Goal: Use online tool/utility: Utilize a website feature to perform a specific function

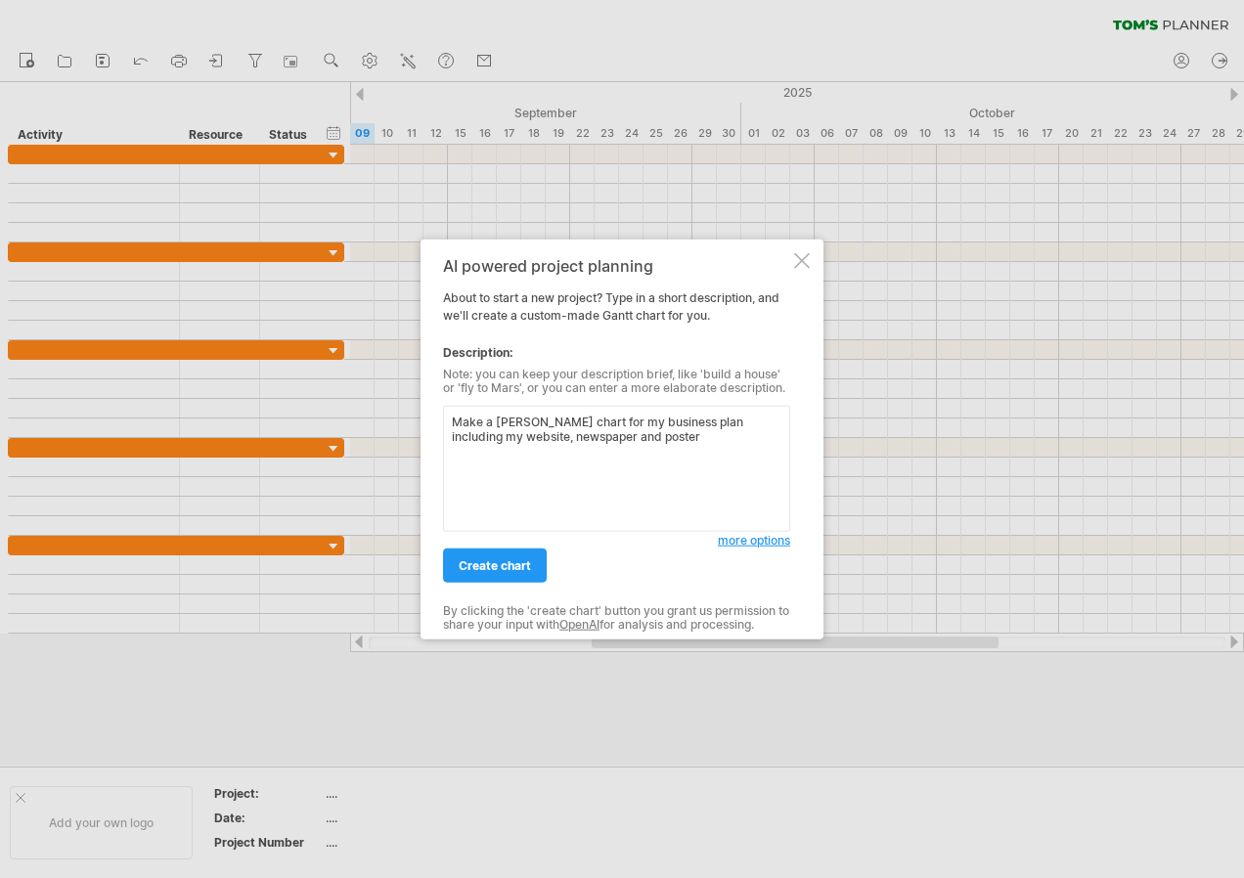
type textarea "Make a [PERSON_NAME] chart for my business plan including my website, newspaper…"
click at [492, 543] on div "create chart" at bounding box center [580, 557] width 275 height 50
click at [493, 558] on span "create chart" at bounding box center [495, 565] width 72 height 15
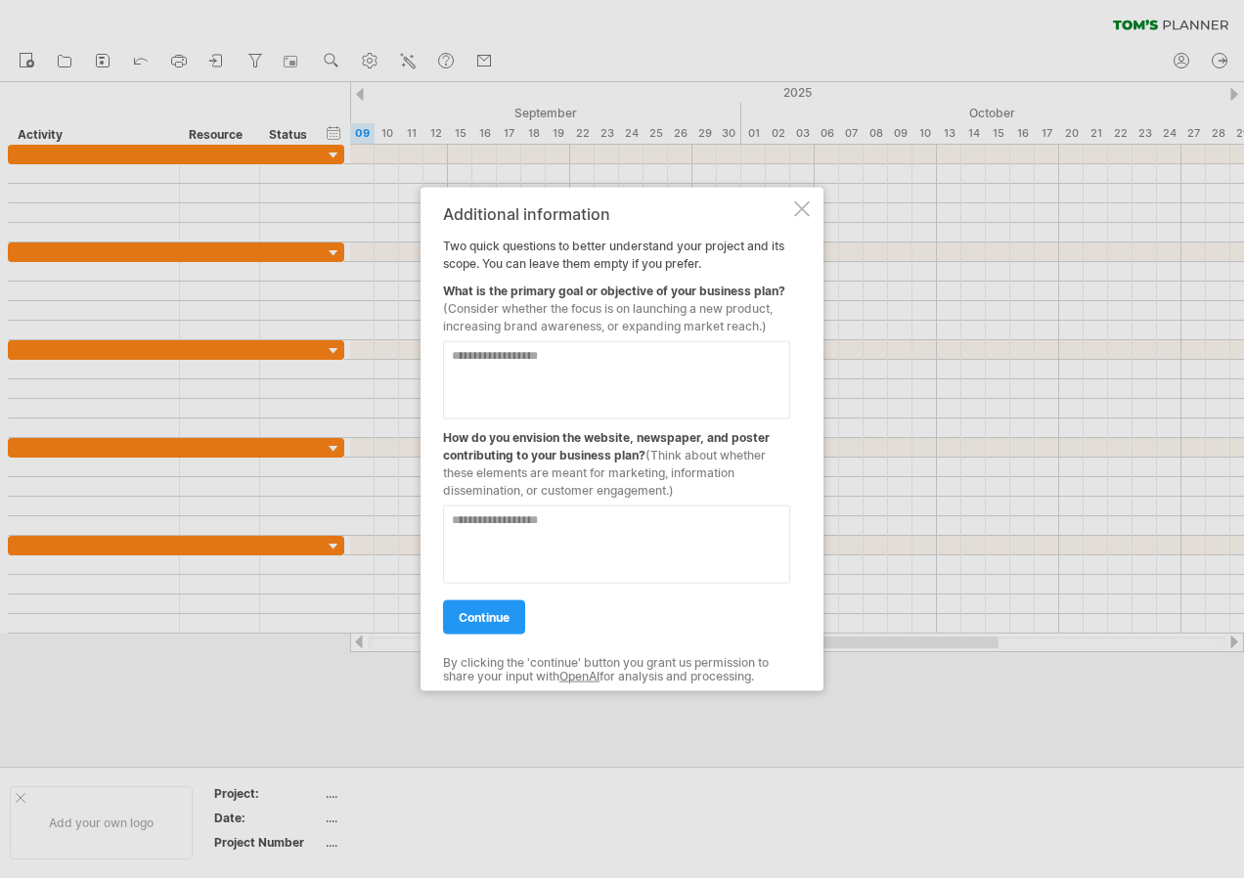
click at [542, 389] on textarea at bounding box center [616, 380] width 347 height 78
click at [555, 546] on textarea at bounding box center [616, 545] width 347 height 78
drag, startPoint x: 463, startPoint y: 379, endPoint x: 372, endPoint y: 350, distance: 96.5
click at [261, 337] on div "Trying to reach [DOMAIN_NAME] Connected again... 0% clear filter new" at bounding box center [622, 439] width 1244 height 878
type textarea "**********"
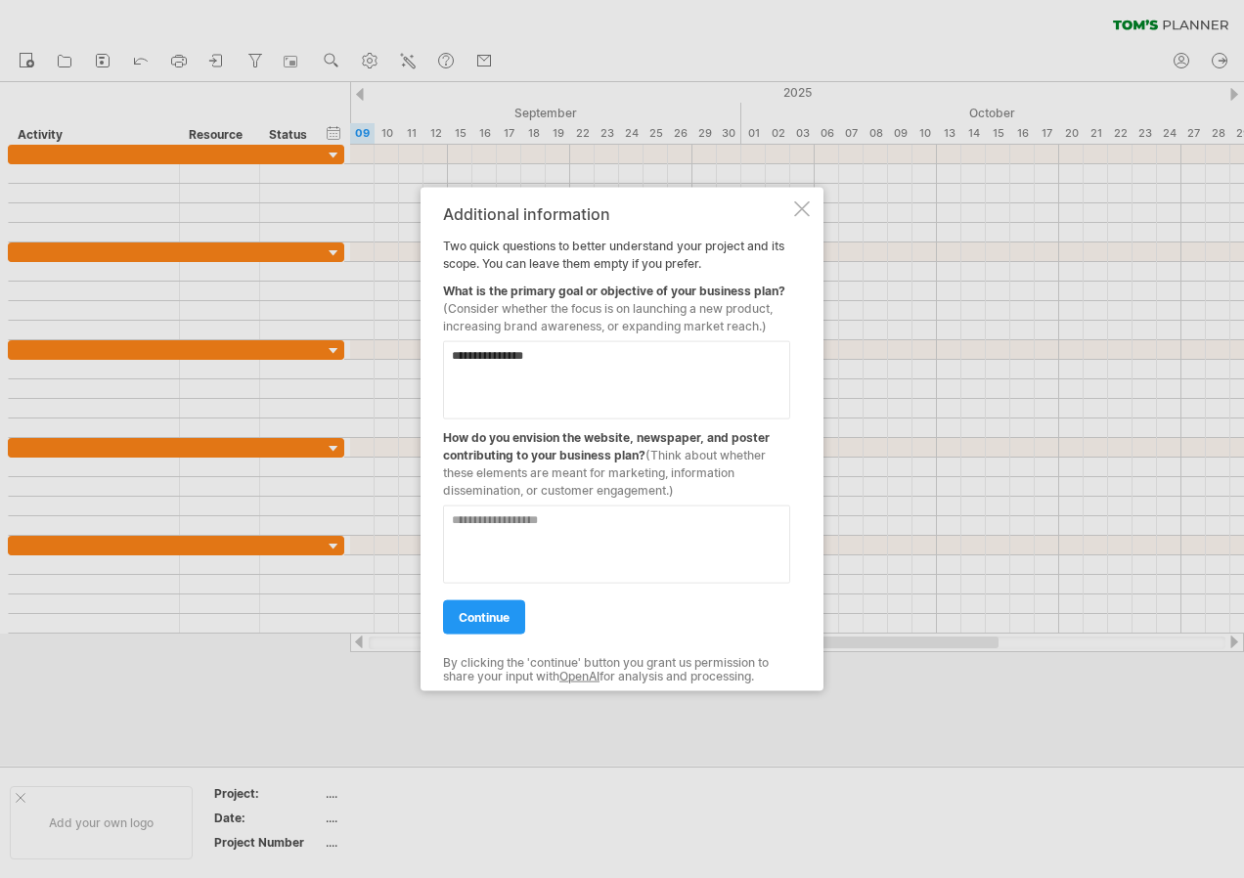
click at [702, 530] on textarea at bounding box center [616, 545] width 347 height 78
type textarea "*********"
click at [512, 614] on link "continue" at bounding box center [484, 617] width 82 height 34
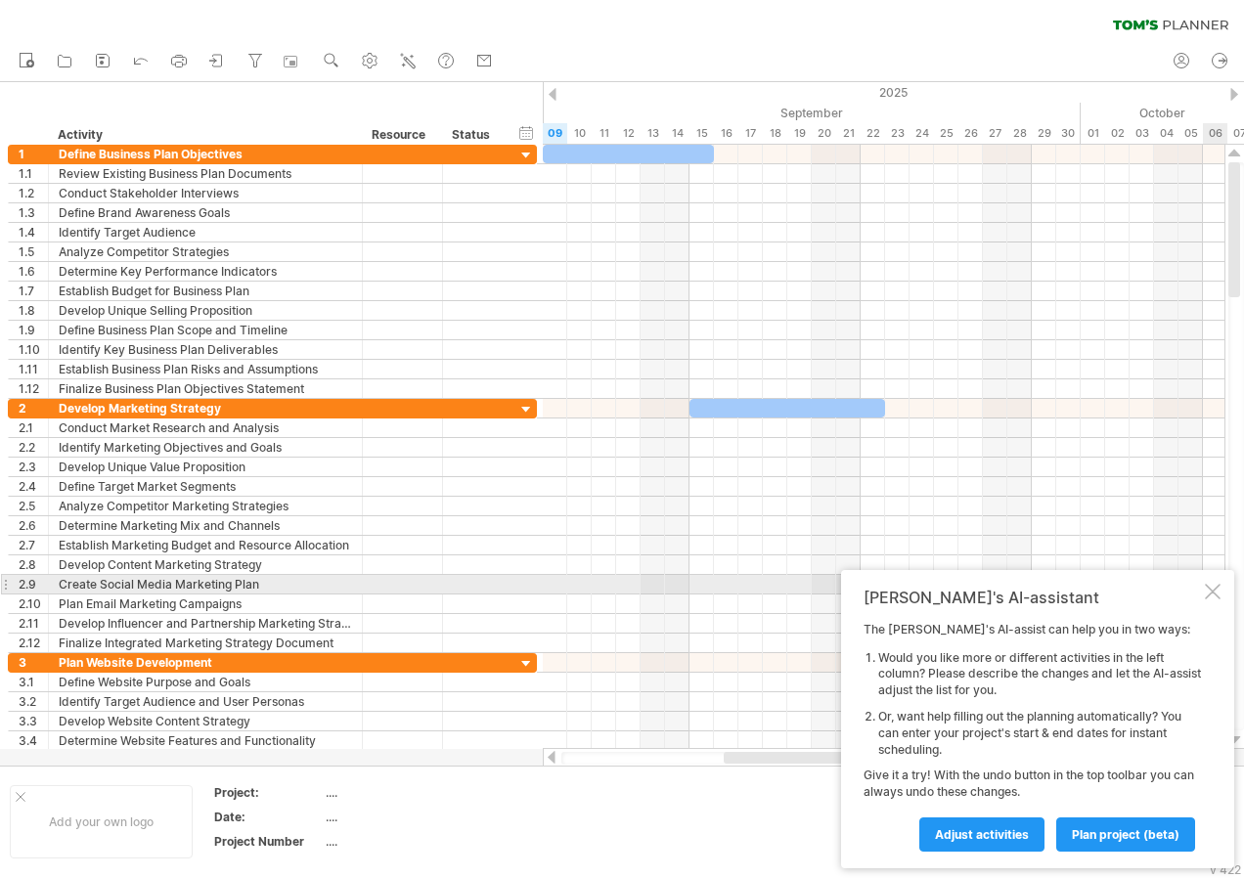
click at [1210, 586] on div at bounding box center [1213, 592] width 16 height 16
